Goal: Check status: Check status

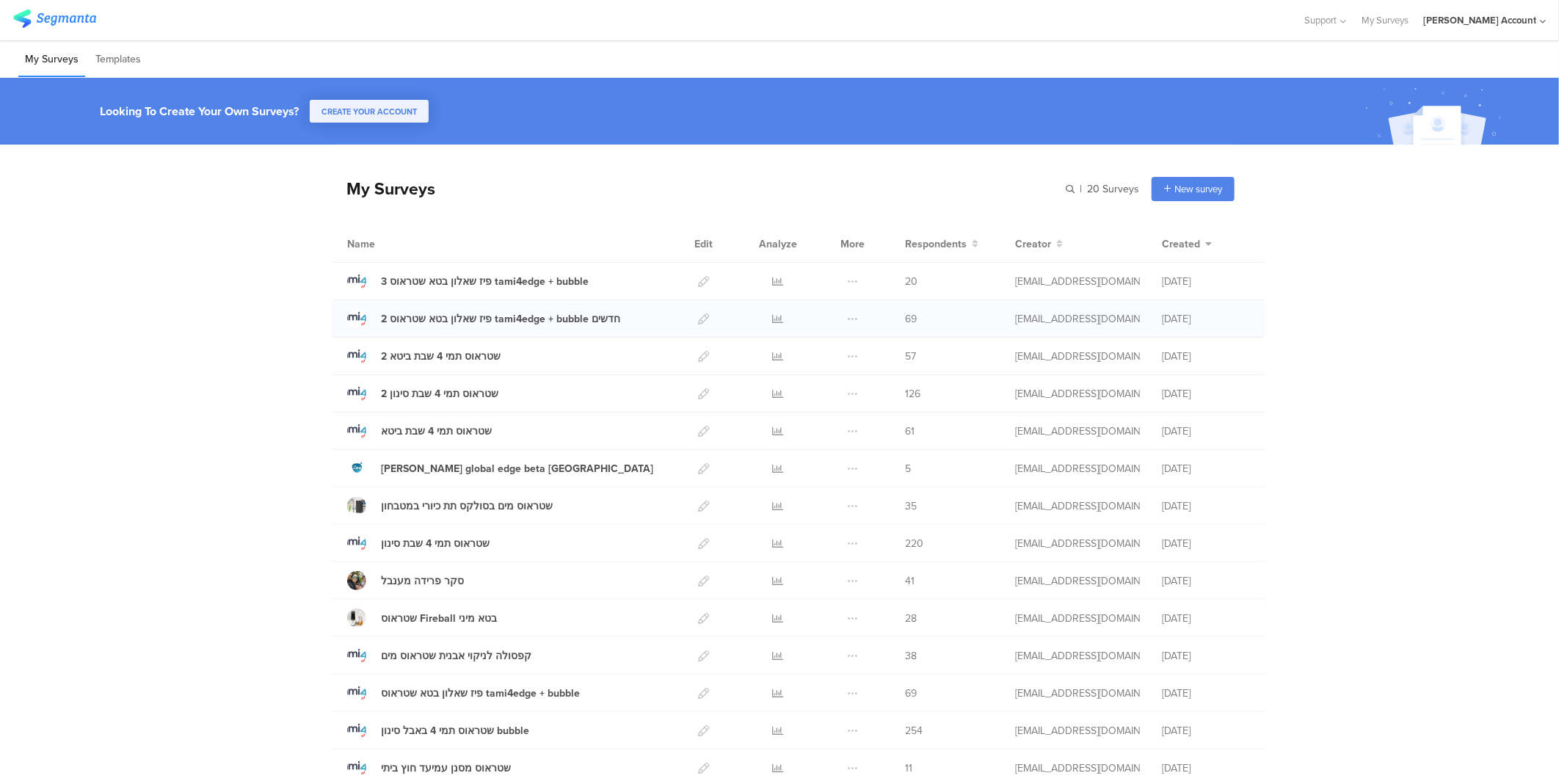
scroll to position [81, 0]
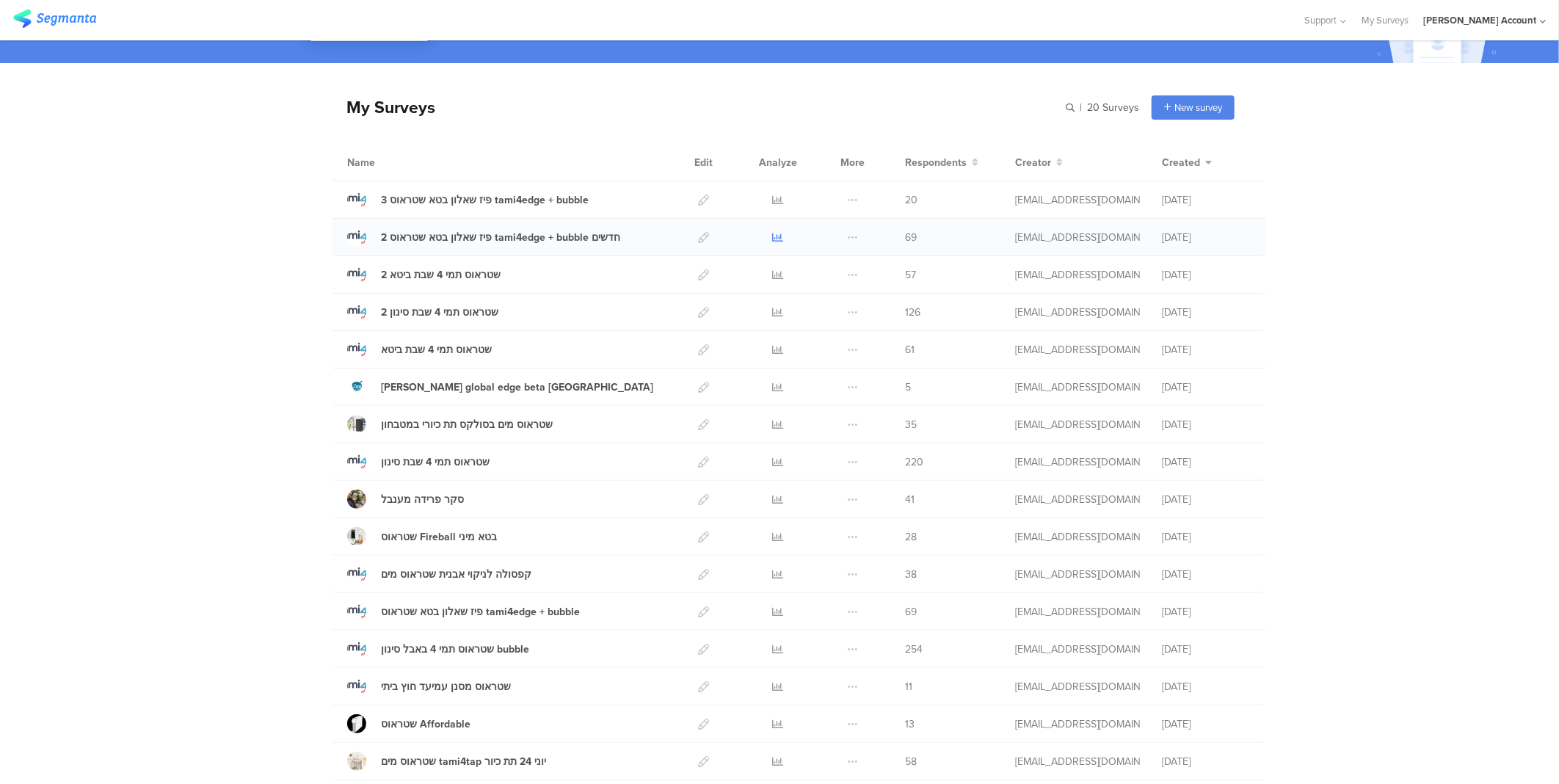
click at [775, 237] on icon at bounding box center [779, 237] width 11 height 11
